Goal: Transaction & Acquisition: Subscribe to service/newsletter

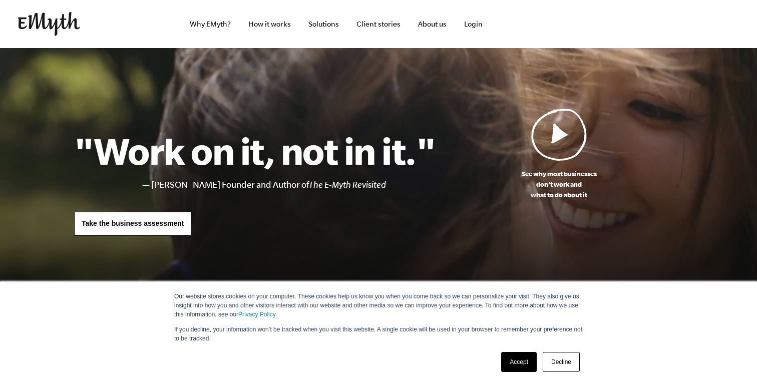
click at [523, 368] on link "Accept" at bounding box center [519, 362] width 36 height 20
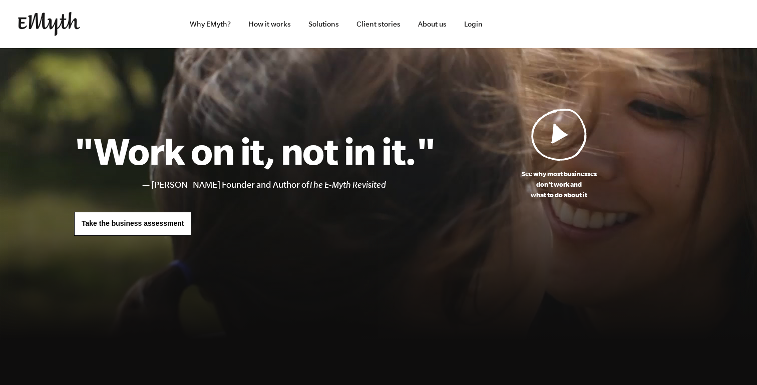
click at [566, 136] on img at bounding box center [560, 134] width 56 height 53
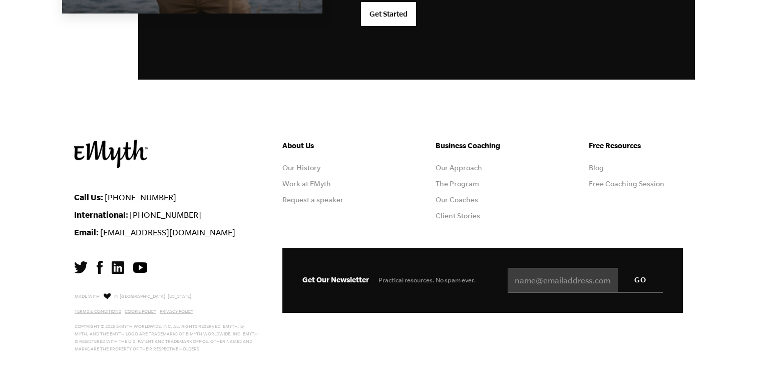
scroll to position [2991, 0]
click at [603, 180] on link "Free Coaching Session" at bounding box center [627, 184] width 76 height 8
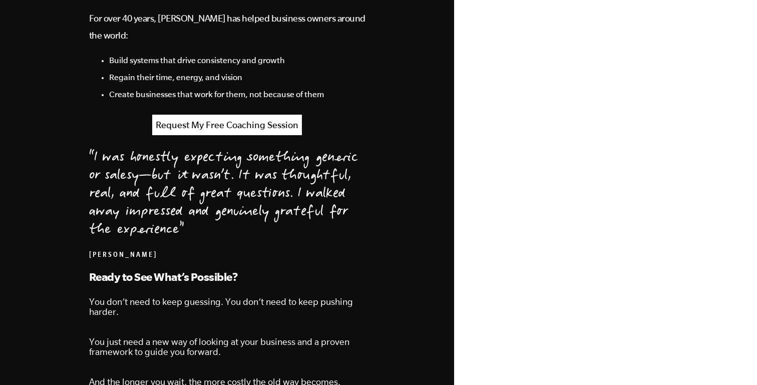
scroll to position [1013, 0]
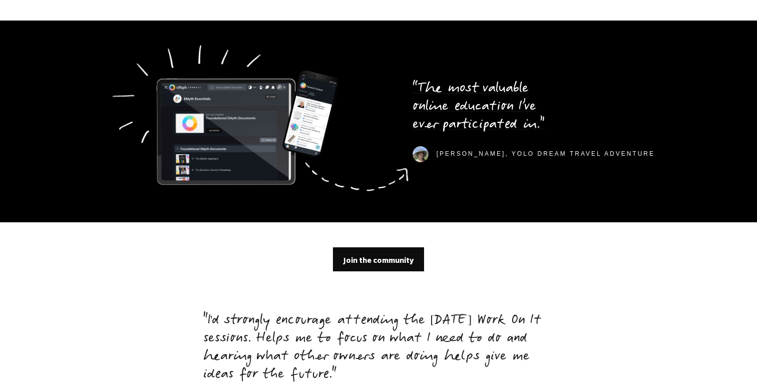
scroll to position [2950, 0]
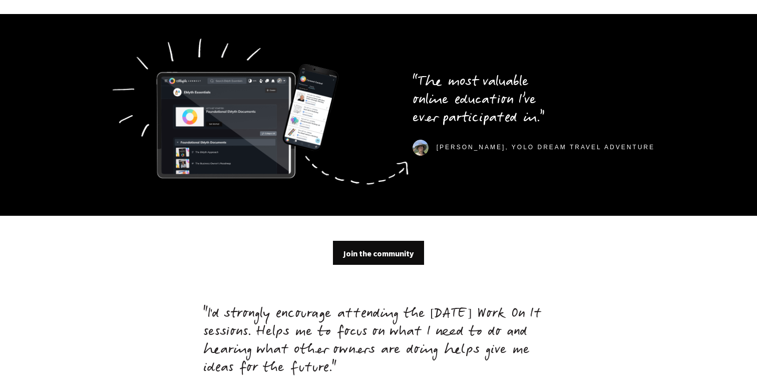
click at [189, 95] on div at bounding box center [237, 114] width 284 height 81
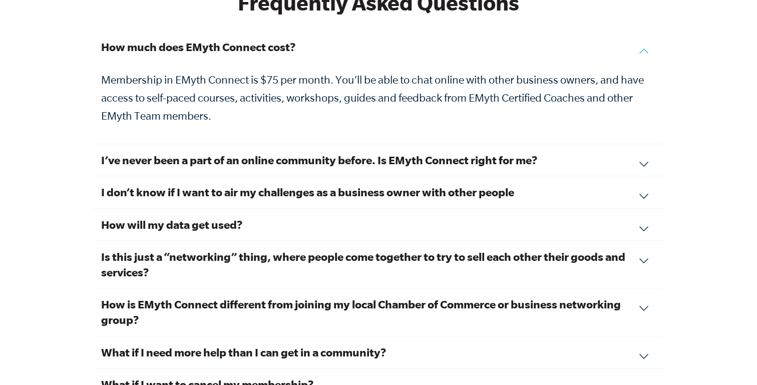
scroll to position [3419, 0]
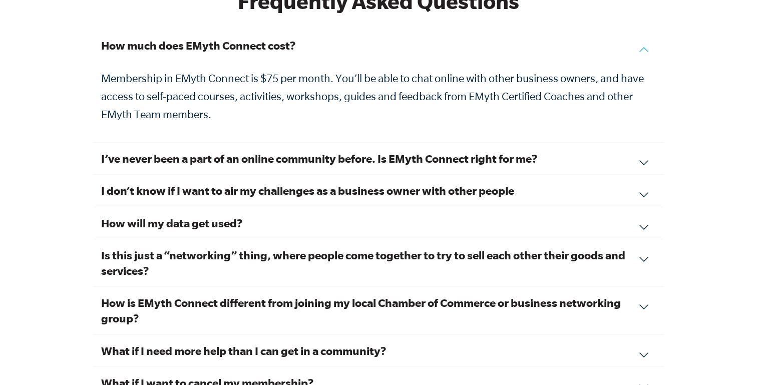
click at [246, 295] on h3 "How is EMyth Connect different from joining my local Chamber of Commerce or bus…" at bounding box center [378, 310] width 555 height 31
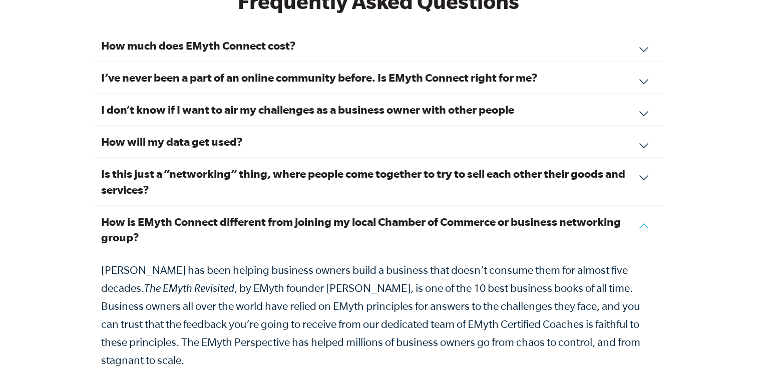
scroll to position [3299, 0]
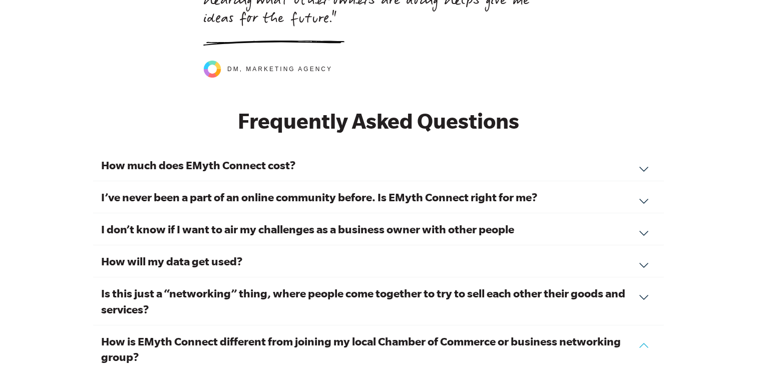
click at [241, 159] on div "How much does EMyth Connect cost? Membership in EMyth Connect is $75 per month.…" at bounding box center [378, 165] width 571 height 32
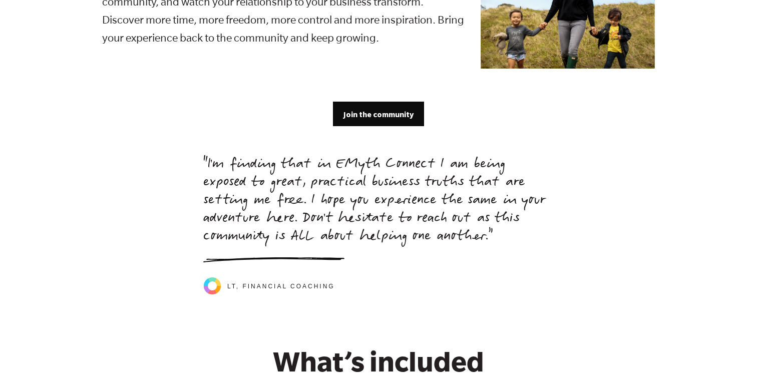
scroll to position [2067, 0]
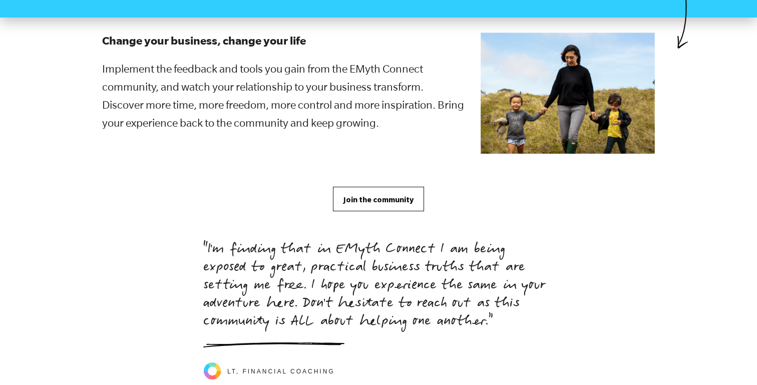
click at [397, 194] on span "Join the community" at bounding box center [379, 199] width 70 height 11
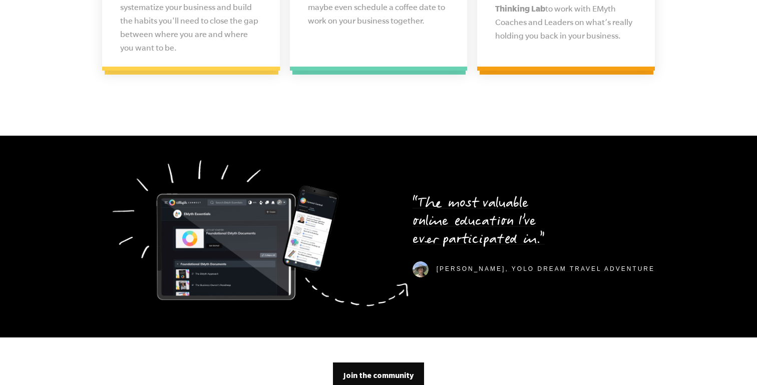
scroll to position [2812, 0]
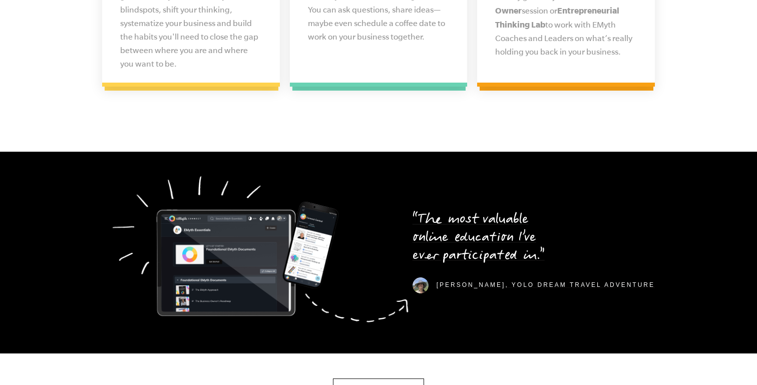
click at [389, 379] on link "Join the community" at bounding box center [378, 391] width 91 height 24
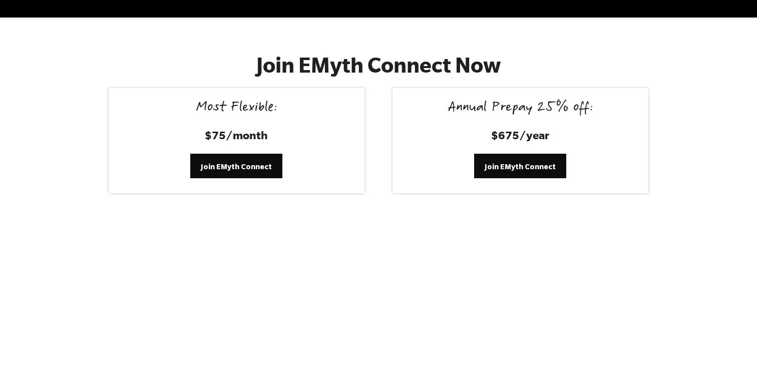
scroll to position [4121, 0]
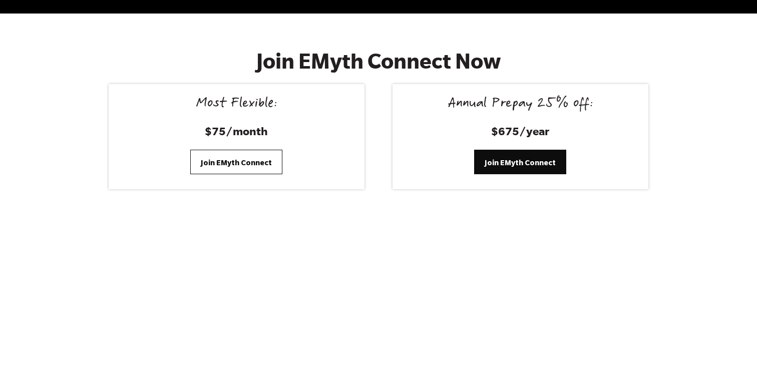
click at [266, 157] on span "Join EMyth Connect" at bounding box center [236, 162] width 71 height 11
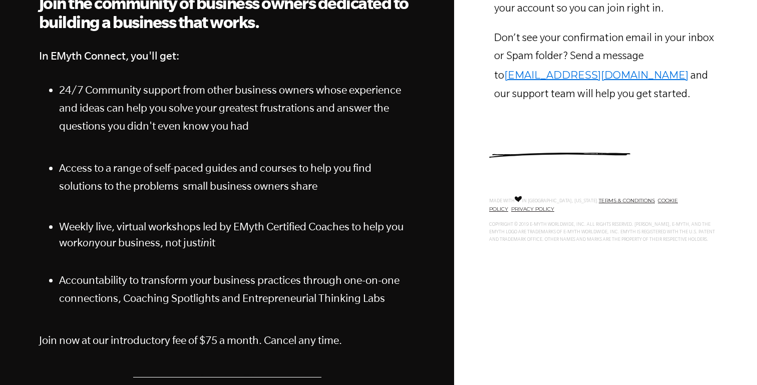
scroll to position [102, 0]
